Goal: Task Accomplishment & Management: Manage account settings

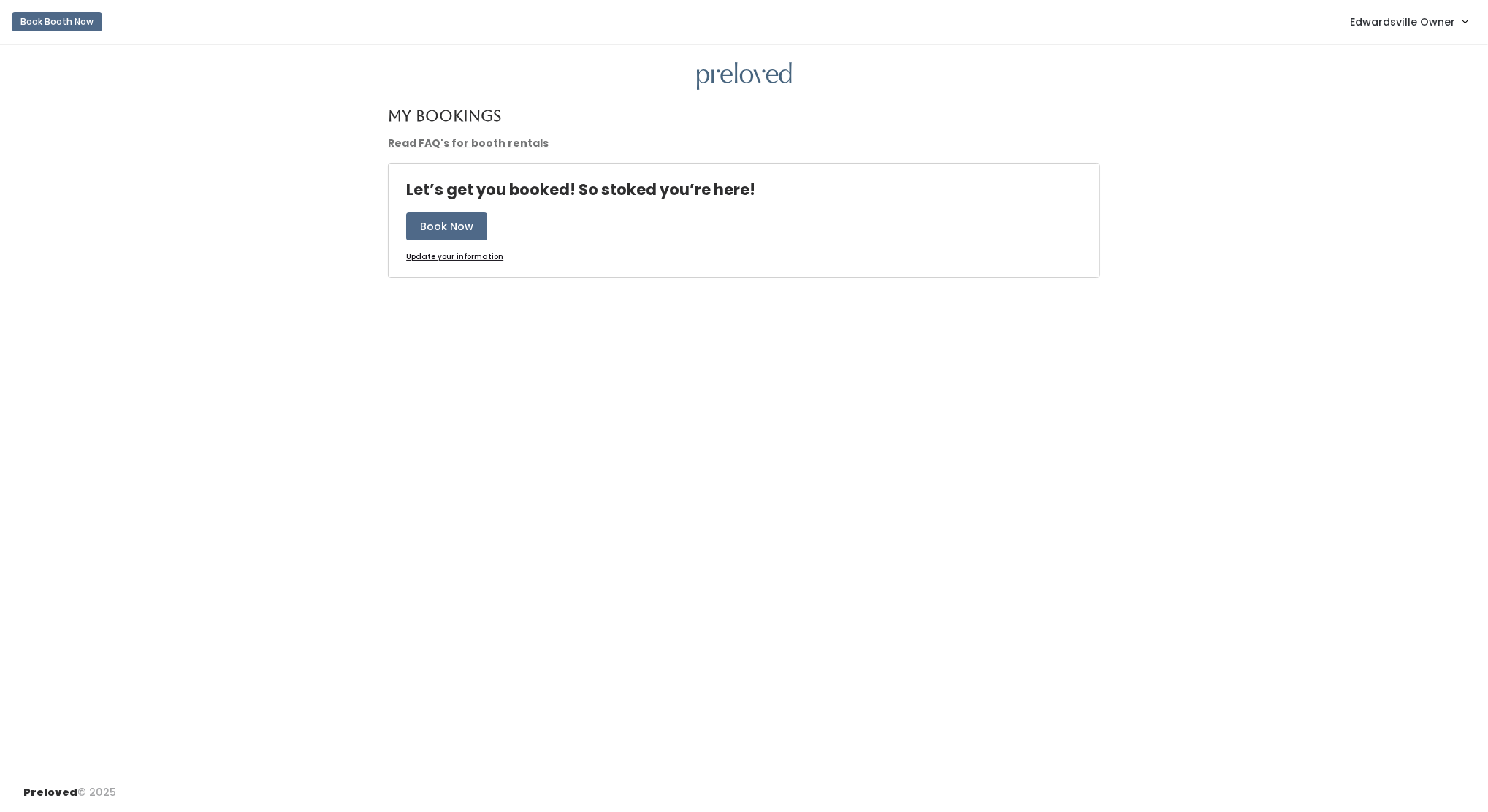
click at [1453, 29] on span "Edwardsville Owner" at bounding box center [1402, 21] width 105 height 16
click at [1440, 46] on link "Admin Home" at bounding box center [1416, 57] width 131 height 26
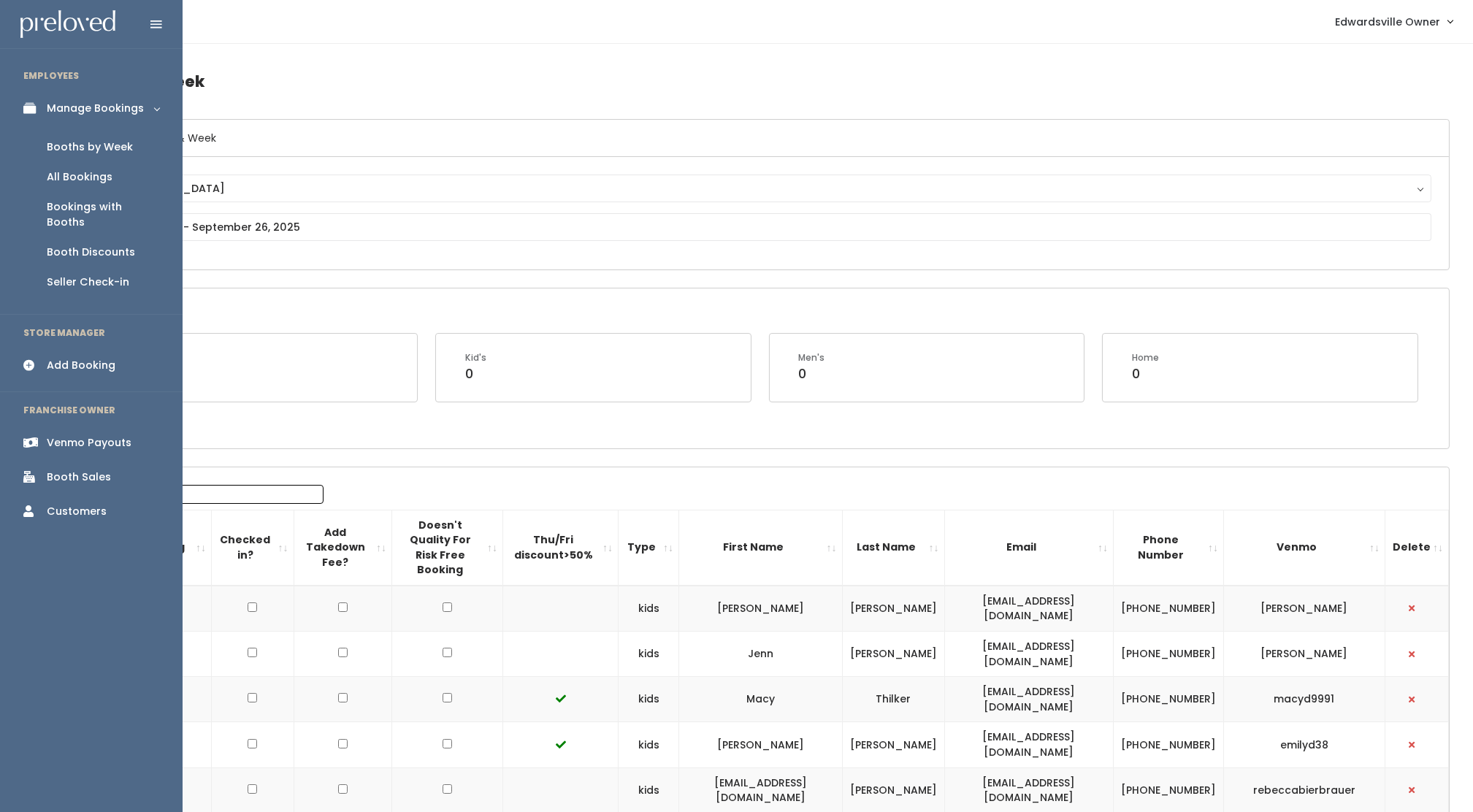
click at [102, 138] on link "Booths by Week" at bounding box center [91, 146] width 183 height 30
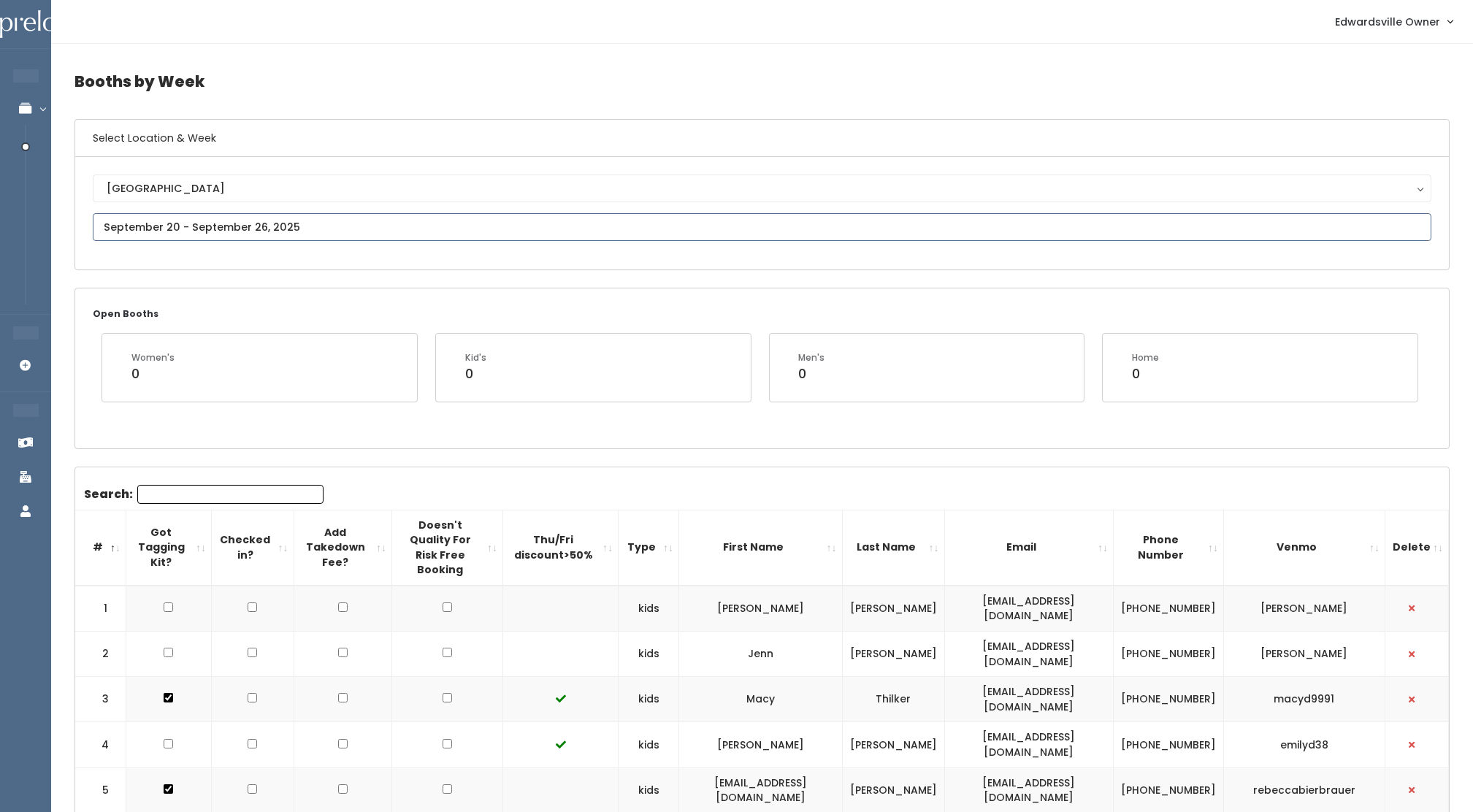
click at [238, 226] on input "text" at bounding box center [761, 227] width 1338 height 28
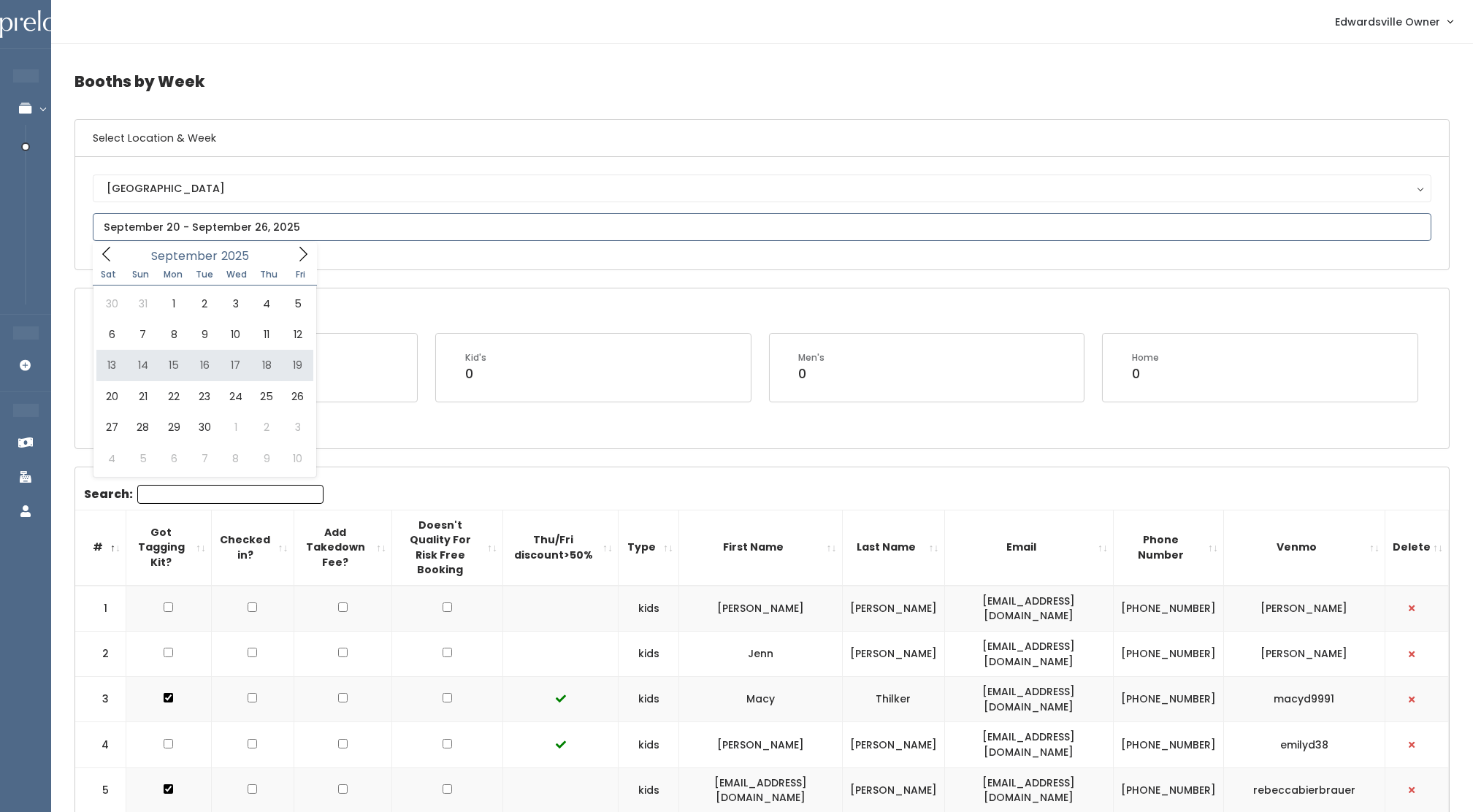
type input "[DATE] to [DATE]"
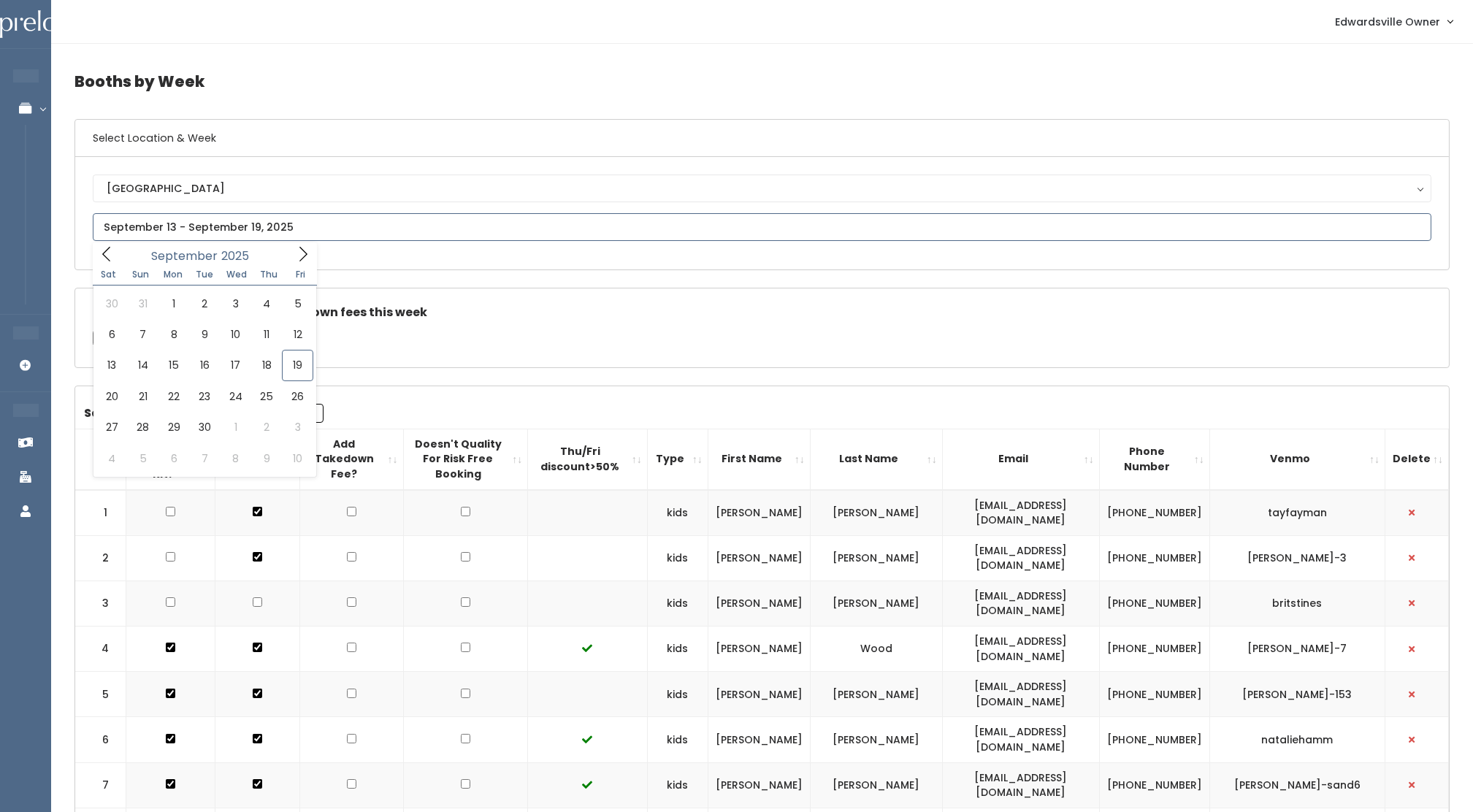
click at [343, 236] on input "text" at bounding box center [761, 227] width 1338 height 28
type input "[DATE] to [DATE]"
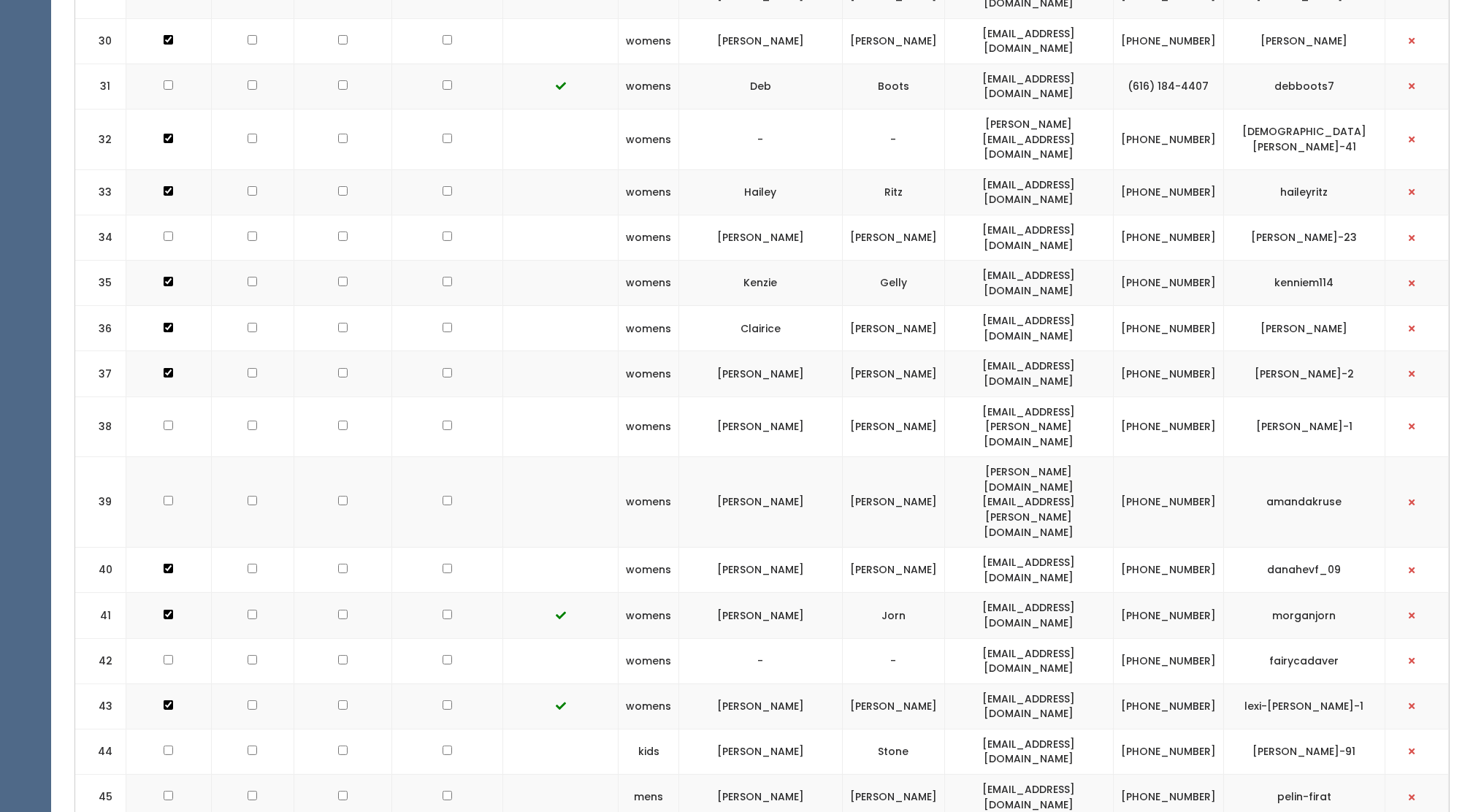
scroll to position [1947, 0]
